Goal: Transaction & Acquisition: Purchase product/service

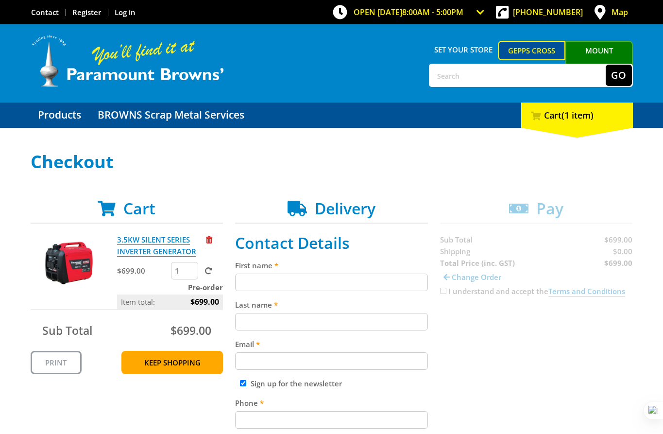
scroll to position [144, 0]
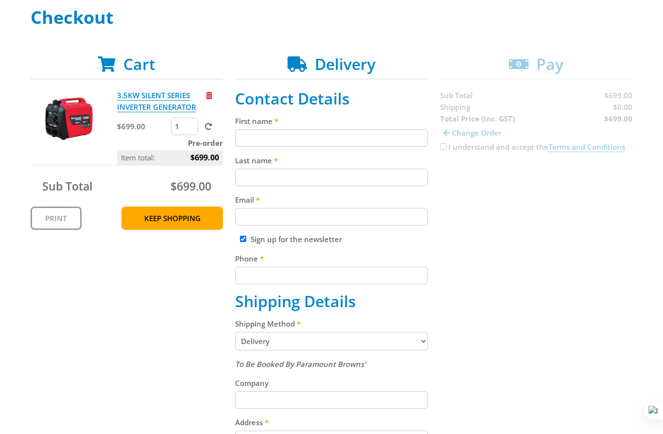
click at [320, 131] on input "First name" at bounding box center [331, 137] width 193 height 17
paste input "[PERSON_NAME]"
type input "[PERSON_NAME]"
click at [302, 168] on input "Last name" at bounding box center [331, 176] width 193 height 17
paste input "[PERSON_NAME]"
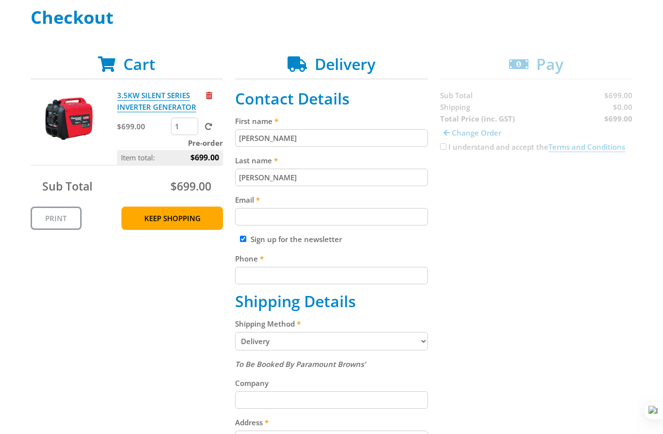
type input "[PERSON_NAME]"
click at [323, 203] on label "Email" at bounding box center [331, 200] width 193 height 12
click at [323, 208] on input "Email" at bounding box center [331, 216] width 193 height 17
click at [289, 220] on input "Email" at bounding box center [331, 216] width 193 height 17
paste input "[EMAIL_ADDRESS][DOMAIN_NAME]"
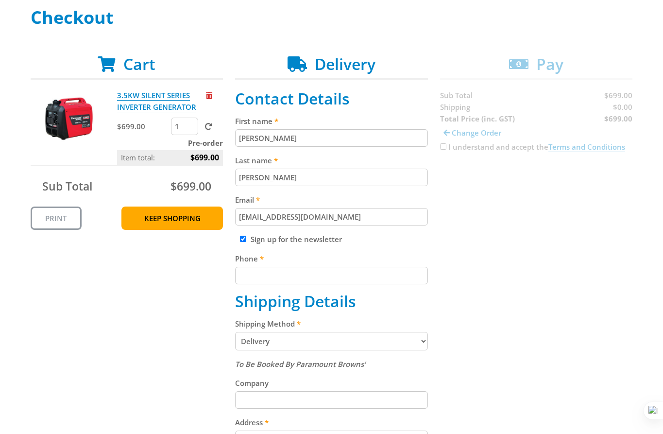
type input "[EMAIL_ADDRESS][DOMAIN_NAME]"
click at [292, 282] on input "Phone" at bounding box center [331, 275] width 193 height 17
click at [273, 275] on input "Phone" at bounding box center [331, 275] width 193 height 17
paste input "[PHONE_NUMBER]"
type input "[PHONE_NUMBER]"
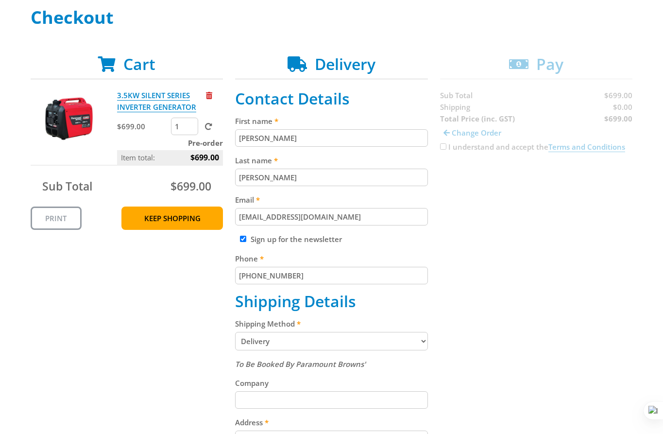
drag, startPoint x: 483, startPoint y: 257, endPoint x: 321, endPoint y: 322, distance: 174.1
click at [442, 273] on div "Cart 3.5KW SILENT SERIES INVERTER GENERATOR $699.00 1 Pre-order Item total: $69…" at bounding box center [332, 391] width 602 height 673
click at [302, 343] on select "Pickup from Gepps Cross Delivery" at bounding box center [331, 341] width 193 height 18
drag, startPoint x: 301, startPoint y: 343, endPoint x: 438, endPoint y: 322, distance: 139.5
click at [301, 343] on select "Pickup from Gepps Cross Delivery" at bounding box center [331, 341] width 193 height 18
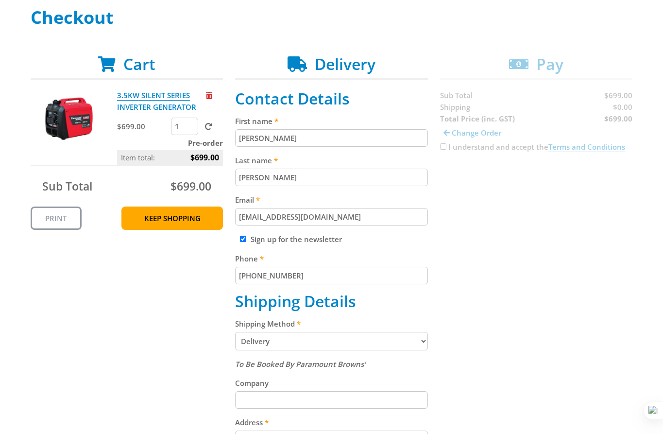
click at [439, 321] on div "Cart 3.5KW SILENT SERIES INVERTER GENERATOR $699.00 1 Pre-order Item total: $69…" at bounding box center [332, 391] width 602 height 673
click at [354, 341] on select "Pickup from Gepps Cross Delivery" at bounding box center [331, 341] width 193 height 18
select select "Pickup"
click at [428, 326] on div "Cart 3.5KW SILENT SERIES INVERTER GENERATOR $699.00 1 Pre-order Item total: $69…" at bounding box center [332, 298] width 602 height 487
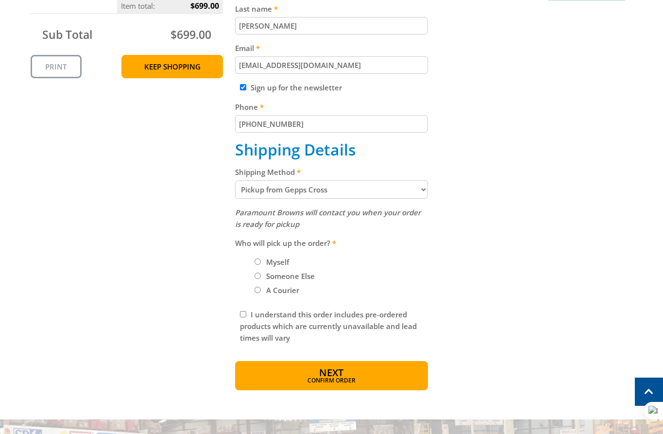
scroll to position [303, 0]
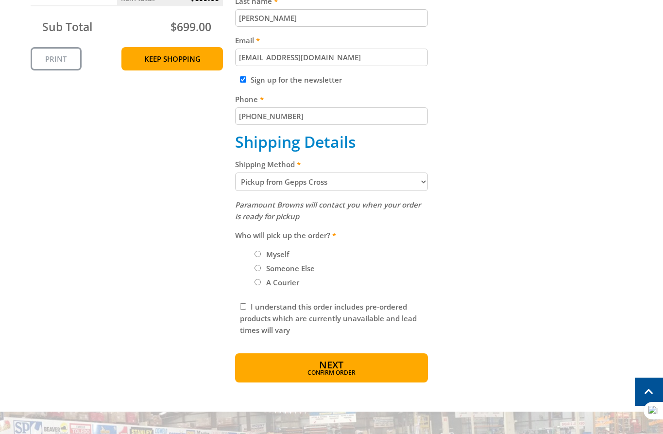
click at [258, 255] on input "Myself" at bounding box center [257, 254] width 6 height 6
radio input "true"
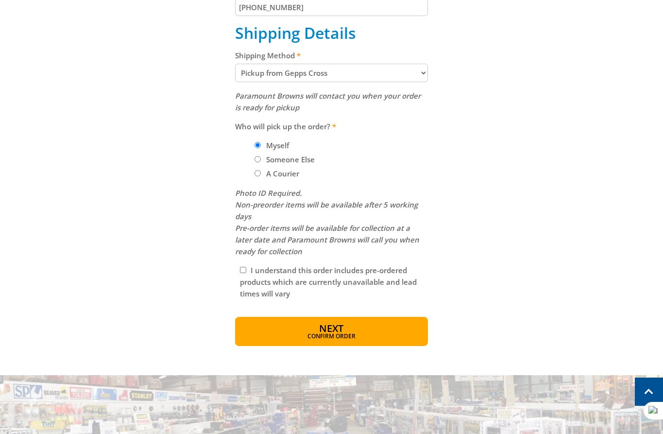
scroll to position [478, 0]
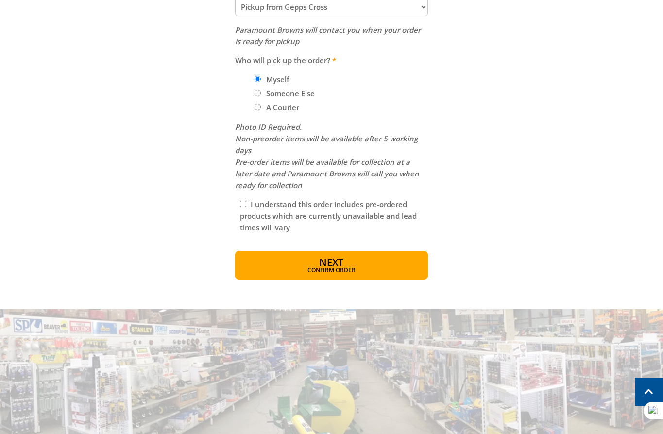
click at [249, 204] on div "I understand this order includes pre-ordered products which are currently unava…" at bounding box center [331, 215] width 193 height 45
click at [243, 204] on input "I understand this order includes pre-ordered products which are currently unava…" at bounding box center [243, 204] width 6 height 6
checkbox input "true"
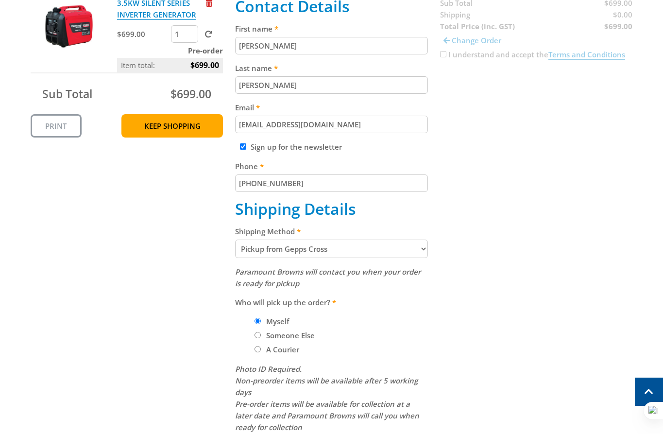
scroll to position [357, 0]
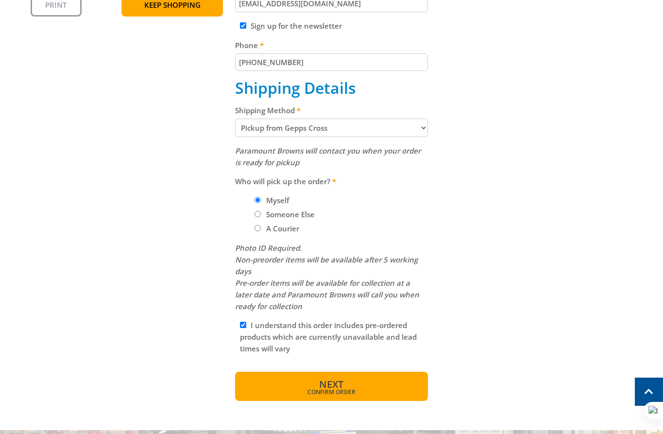
click at [356, 374] on button "Next Confirm order" at bounding box center [331, 385] width 193 height 29
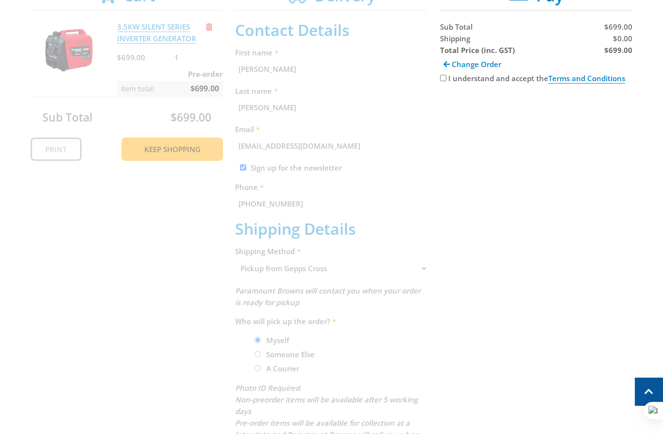
scroll to position [0, 0]
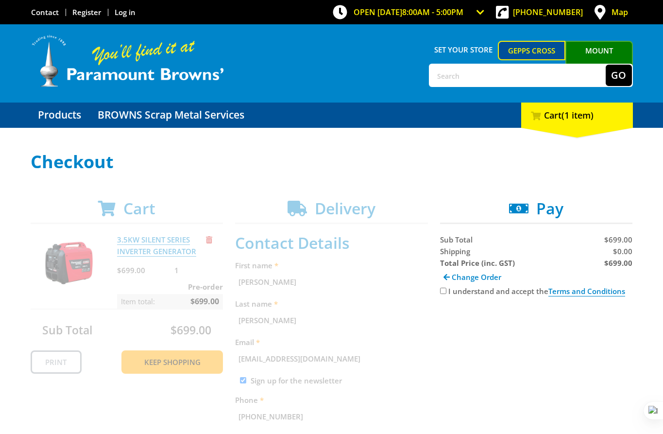
click at [446, 292] on div "I understand and accept the Terms and Conditions" at bounding box center [536, 291] width 193 height 12
click at [443, 291] on input "I understand and accept the Terms and Conditions" at bounding box center [443, 290] width 6 height 6
checkbox input "true"
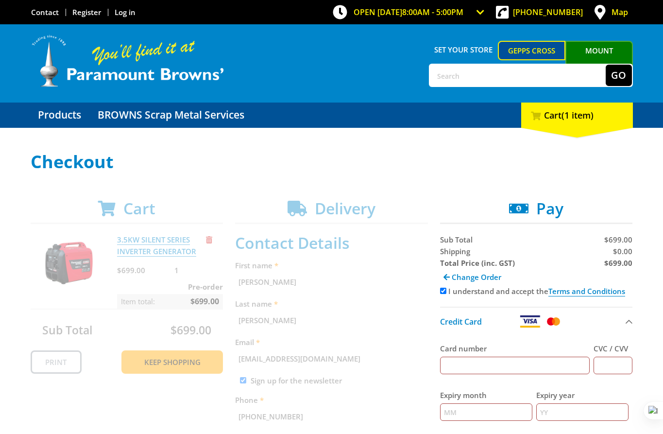
click at [465, 306] on div "Sub Total $699.00 Shipping $0.00 Total Price (inc. GST) $699.00 Change Order I …" at bounding box center [536, 384] width 193 height 301
click at [625, 252] on span "$0.00" at bounding box center [622, 251] width 19 height 10
copy span "0.00"
click at [452, 275] on span "Change Order" at bounding box center [477, 277] width 50 height 10
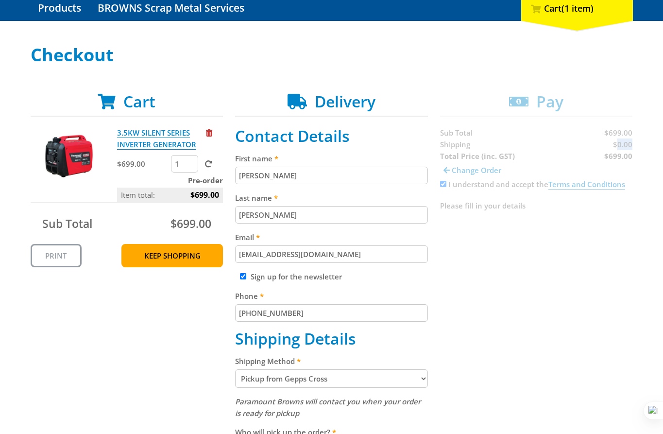
scroll to position [134, 0]
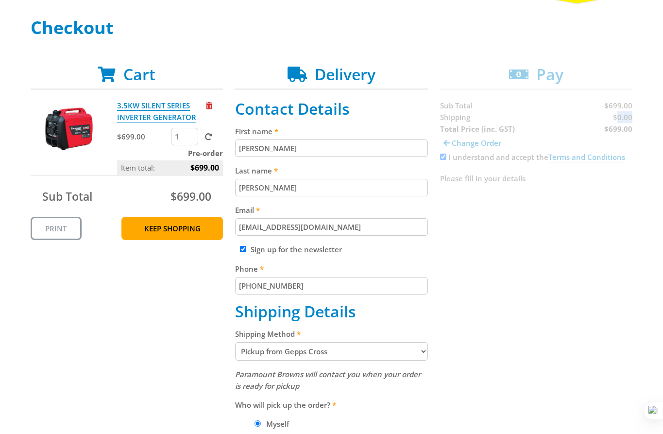
click at [284, 346] on select "Pickup from Gepps Cross Delivery" at bounding box center [331, 351] width 193 height 18
click at [235, 342] on select "Pickup from Gepps Cross Delivery" at bounding box center [331, 351] width 193 height 18
click at [281, 366] on fieldset "Contact Details First name [PERSON_NAME] Last name [PERSON_NAME] Email [EMAIL_A…" at bounding box center [331, 345] width 193 height 490
click at [285, 353] on select "Pickup from Gepps Cross Delivery" at bounding box center [331, 351] width 193 height 18
click at [453, 391] on div "Cart 3.5KW SILENT SERIES INVERTER GENERATOR $699.00 1 Pre-order Item total: $69…" at bounding box center [332, 344] width 602 height 559
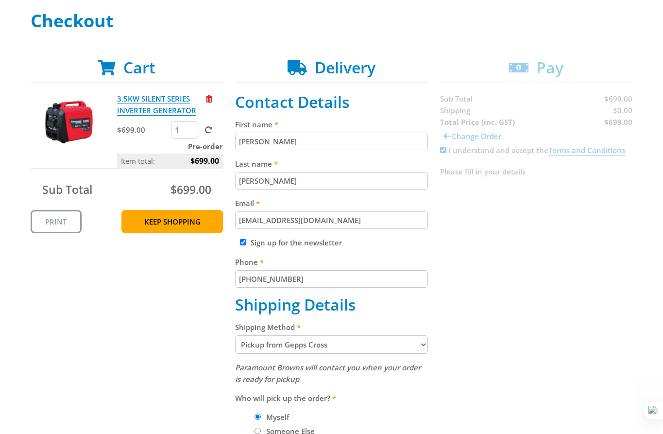
scroll to position [171, 0]
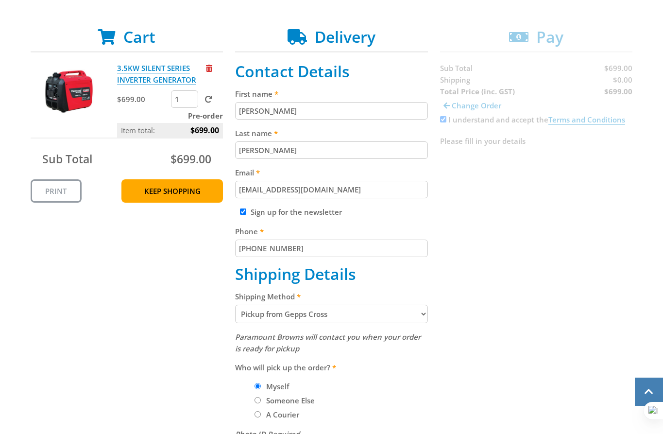
click at [348, 306] on select "Pickup from Gepps Cross Delivery" at bounding box center [331, 313] width 193 height 18
click at [303, 324] on fieldset "Contact Details First name [PERSON_NAME] Last name [PERSON_NAME] Email [EMAIL_A…" at bounding box center [331, 307] width 193 height 490
click at [307, 311] on select "Pickup from Gepps Cross Delivery" at bounding box center [331, 313] width 193 height 18
select select "Delivery"
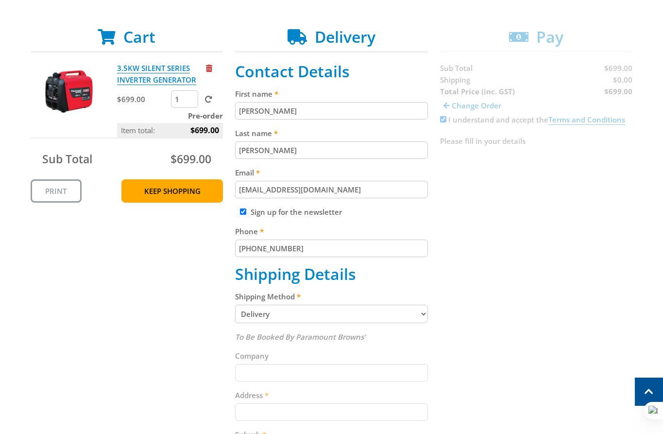
click at [491, 350] on div "Cart 3.5KW SILENT SERIES INVERTER GENERATOR $699.00 1 Pre-order Item total: $69…" at bounding box center [332, 364] width 602 height 673
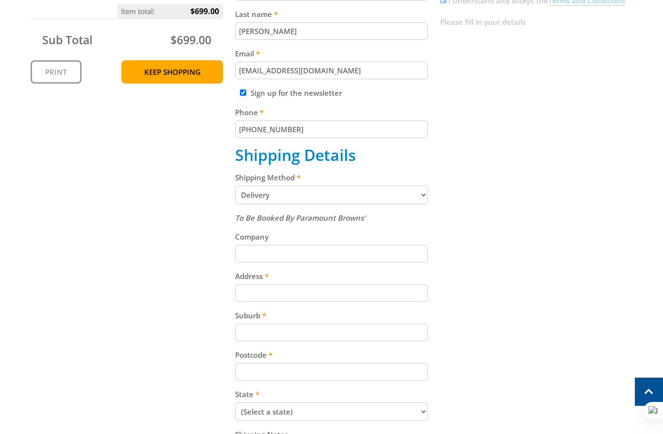
scroll to position [342, 0]
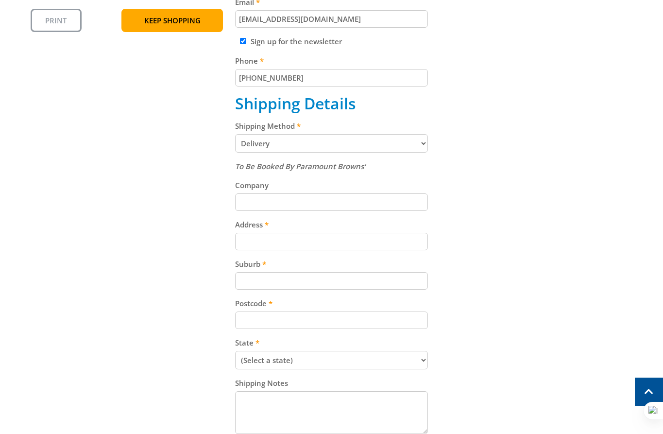
click at [282, 252] on div "To Be Booked By Paramount Browns' Company Address Suburb Postcode State (Select…" at bounding box center [331, 298] width 193 height 276
click at [320, 243] on input "Address" at bounding box center [331, 241] width 193 height 17
paste input "[STREET_ADDRESS]"
type input "[STREET_ADDRESS]"
drag, startPoint x: 290, startPoint y: 288, endPoint x: 310, endPoint y: 294, distance: 21.2
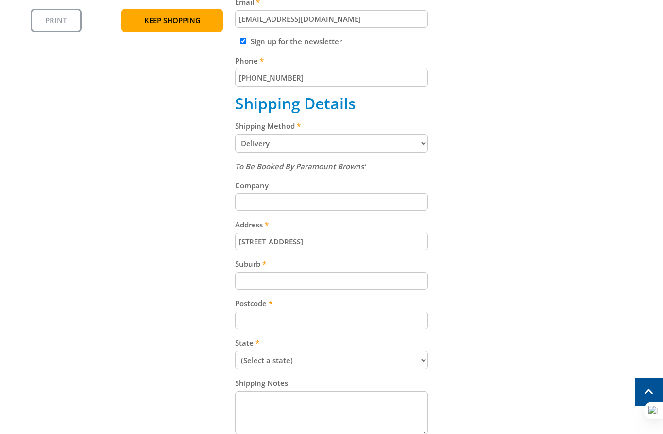
click at [294, 292] on div "To Be Booked By Paramount Browns' Company Address [STREET_ADDRESS] Suburb Postc…" at bounding box center [331, 298] width 193 height 276
click at [269, 274] on input "Suburb" at bounding box center [331, 280] width 193 height 17
paste input "Gepps Cross"
type input "Gepps Cross"
click at [285, 322] on input "Postcode" at bounding box center [331, 319] width 193 height 17
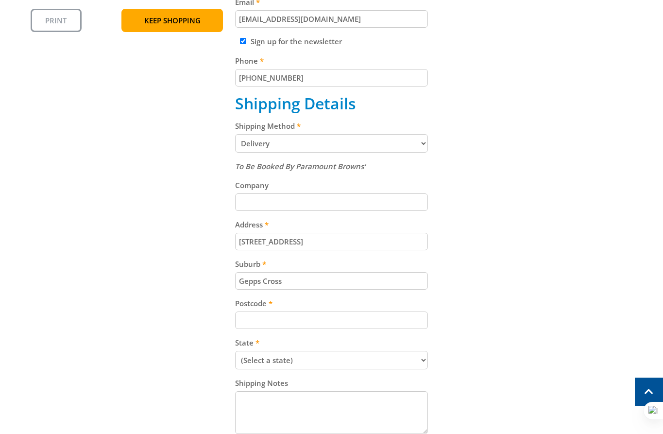
click at [277, 315] on input "Postcode" at bounding box center [331, 319] width 193 height 17
paste input "5094"
type input "5094"
drag, startPoint x: 502, startPoint y: 307, endPoint x: 400, endPoint y: 349, distance: 110.6
click at [499, 312] on div "Cart 3.5KW SILENT SERIES INVERTER GENERATOR $699.00 1 Pre-order Item total: $69…" at bounding box center [332, 193] width 602 height 673
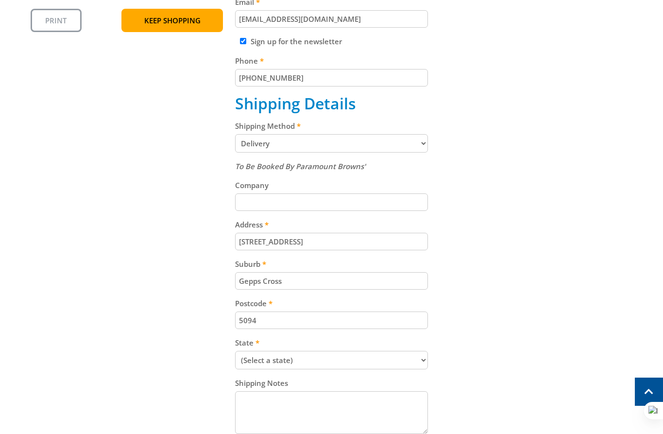
click at [335, 367] on div "Cart 3.5KW SILENT SERIES INVERTER GENERATOR $699.00 1 Pre-order Item total: $69…" at bounding box center [332, 193] width 602 height 673
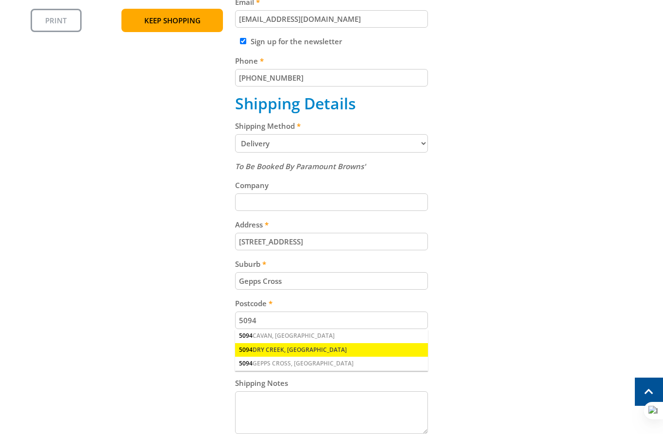
select select "SA"
click at [235, 351] on select "(Select a state) [GEOGRAPHIC_DATA] [GEOGRAPHIC_DATA] [GEOGRAPHIC_DATA] [GEOGRAP…" at bounding box center [331, 360] width 193 height 18
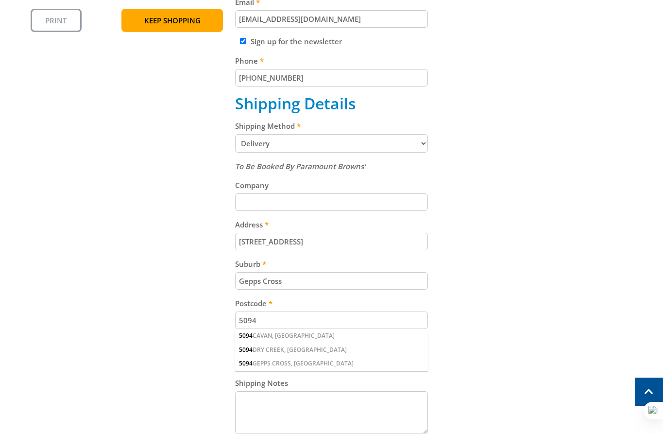
click at [485, 293] on div "Cart 3.5KW SILENT SERIES INVERTER GENERATOR $699.00 1 Pre-order Item total: $69…" at bounding box center [332, 193] width 602 height 673
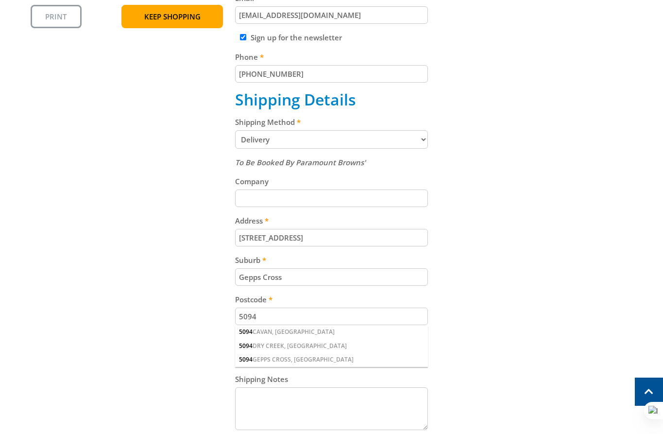
scroll to position [347, 0]
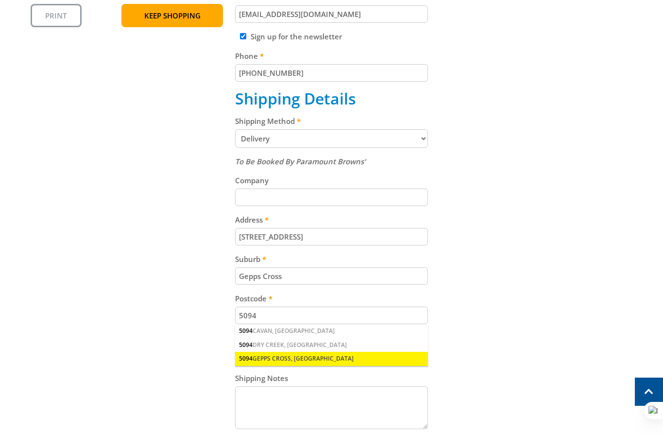
click at [286, 353] on div "5094 GEPPS CROSS, [GEOGRAPHIC_DATA]" at bounding box center [331, 359] width 193 height 14
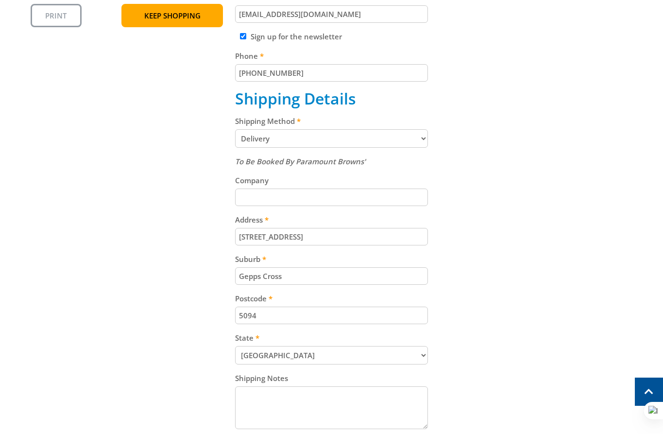
click at [528, 341] on div "Cart 3.5KW SILENT SERIES INVERTER GENERATOR $699.00 1 Pre-order Item total: $69…" at bounding box center [332, 188] width 602 height 673
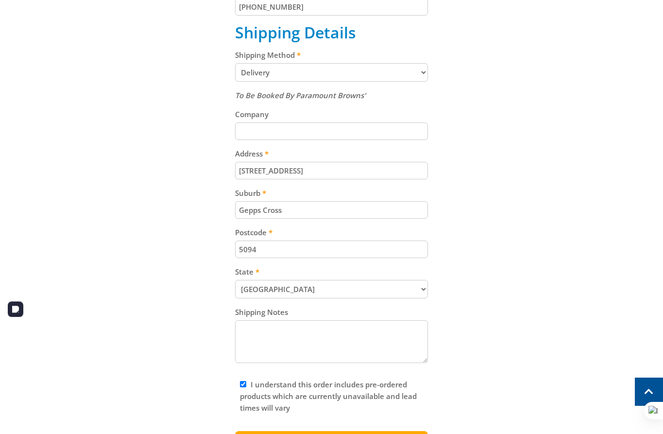
scroll to position [608, 0]
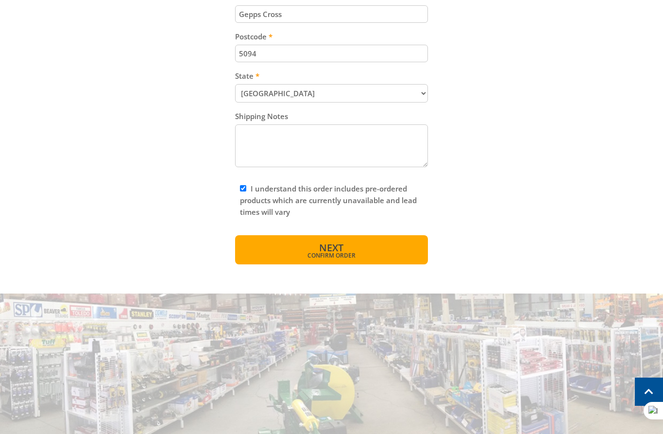
click at [354, 248] on button "Next Confirm order" at bounding box center [331, 249] width 193 height 29
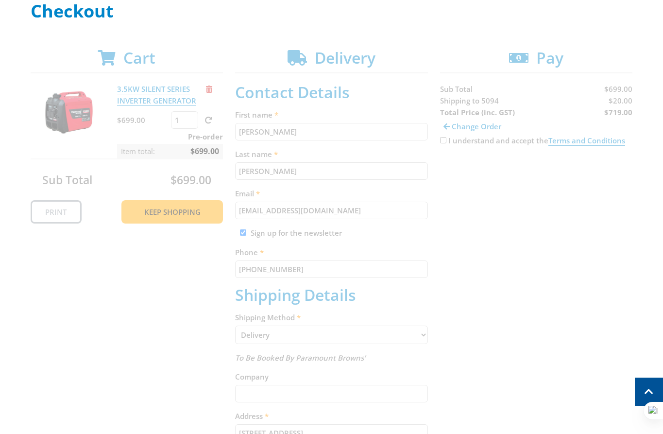
scroll to position [0, 0]
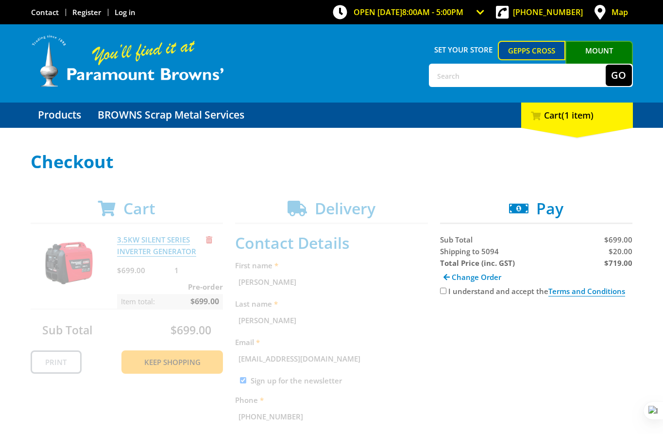
click at [449, 255] on span "Shipping to 5094" at bounding box center [469, 251] width 59 height 10
copy span "Shipping"
click at [621, 249] on span "$20.00" at bounding box center [620, 251] width 24 height 10
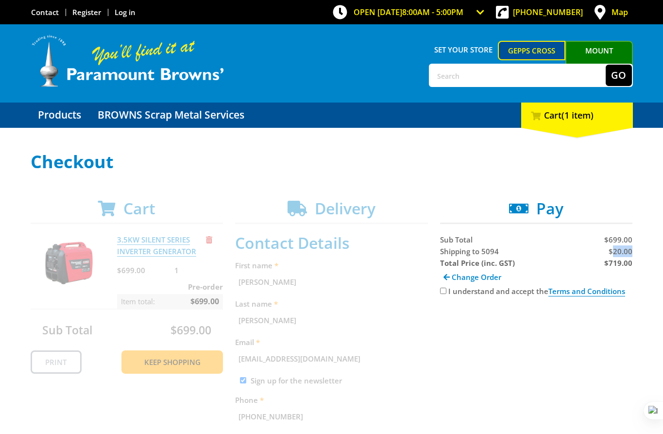
copy span "20.00"
click at [620, 260] on strong "$719.00" at bounding box center [618, 263] width 28 height 10
copy strong "719.00"
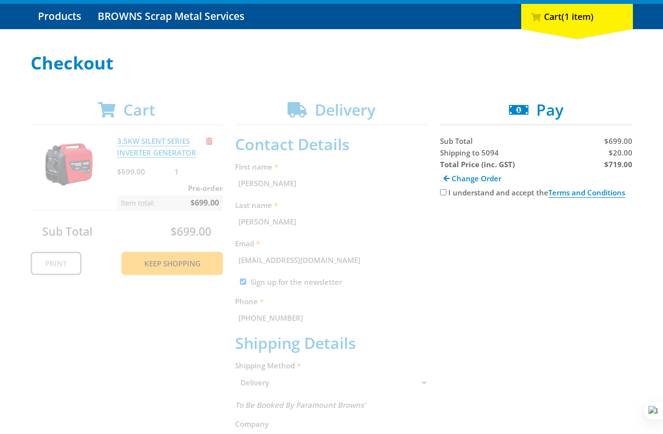
scroll to position [102, 0]
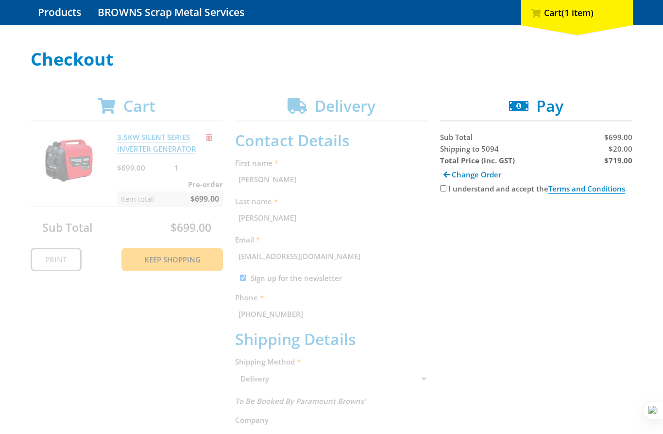
click at [441, 188] on input "I understand and accept the Terms and Conditions" at bounding box center [443, 188] width 6 height 6
checkbox input "true"
